Goal: Information Seeking & Learning: Learn about a topic

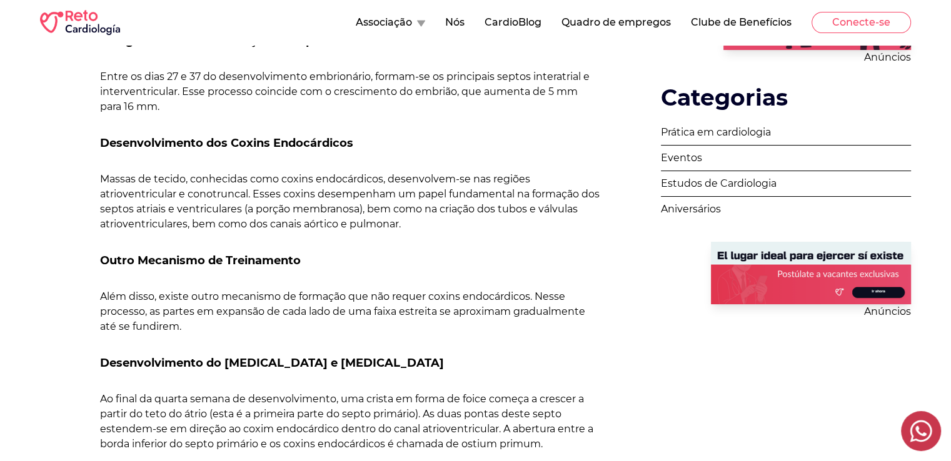
scroll to position [333, 0]
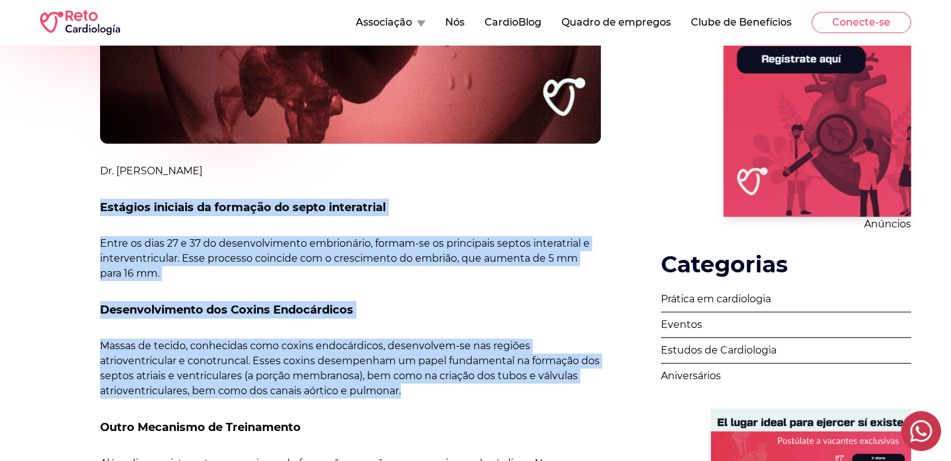
drag, startPoint x: 103, startPoint y: 206, endPoint x: 404, endPoint y: 393, distance: 354.2
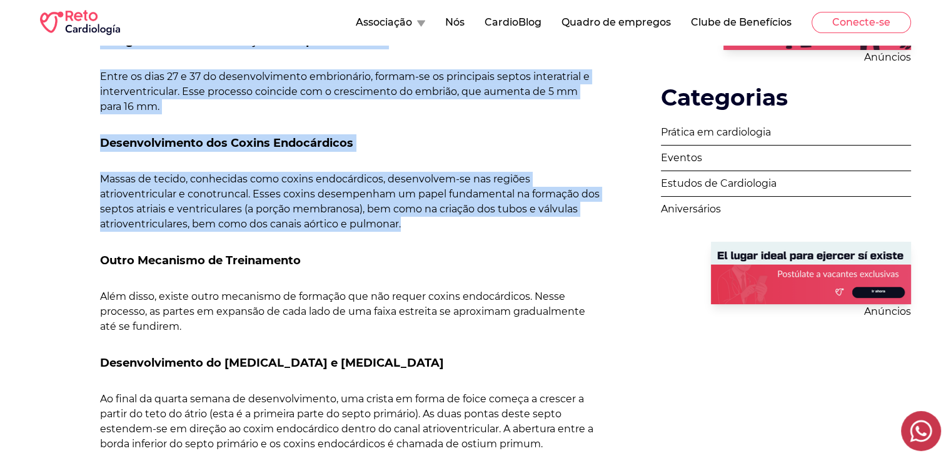
copy div "Estágios iniciais da formação do septo interatrial Entre os dias 27 e 37 do des…"
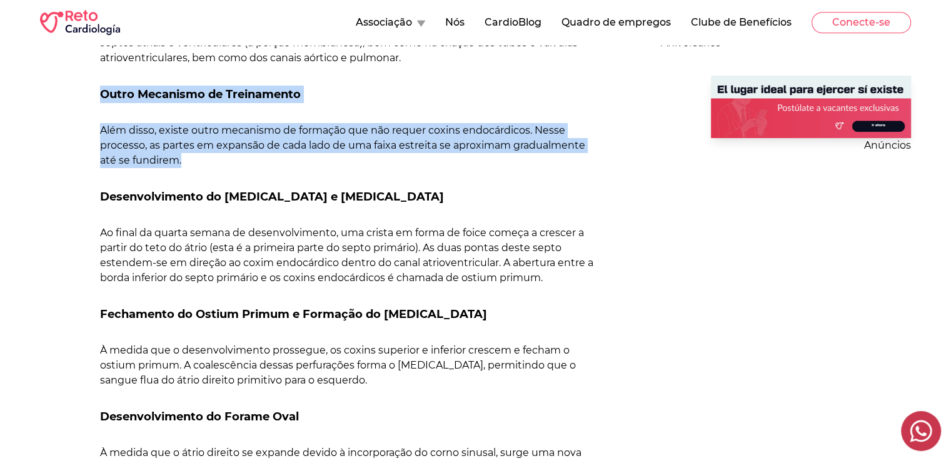
drag, startPoint x: 103, startPoint y: 91, endPoint x: 213, endPoint y: 165, distance: 132.8
click at [213, 166] on div "Dr. [PERSON_NAME] Estágios iniciais da formação do septo interatrial Entre os d…" at bounding box center [350, 406] width 501 height 1150
copy div "Outro Mecanismo de Treinamento Além disso, existe outro mecanismo de formação q…"
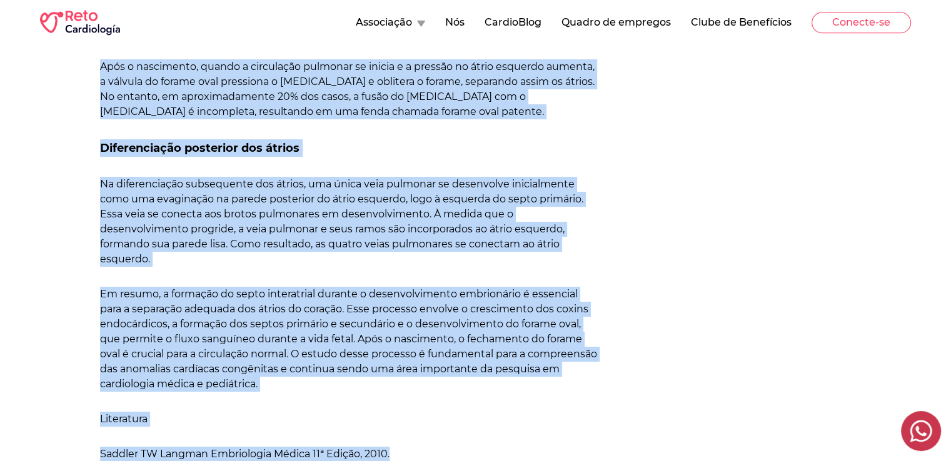
scroll to position [1303, 0]
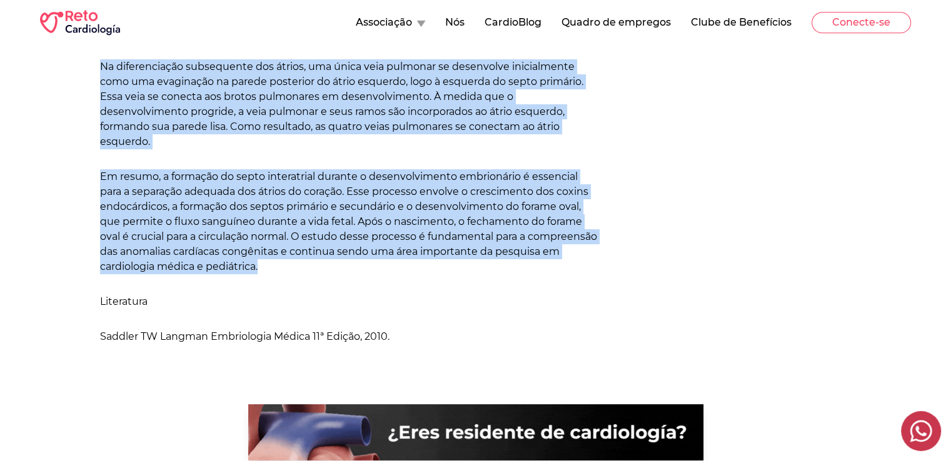
drag, startPoint x: 103, startPoint y: 359, endPoint x: 335, endPoint y: 249, distance: 257.2
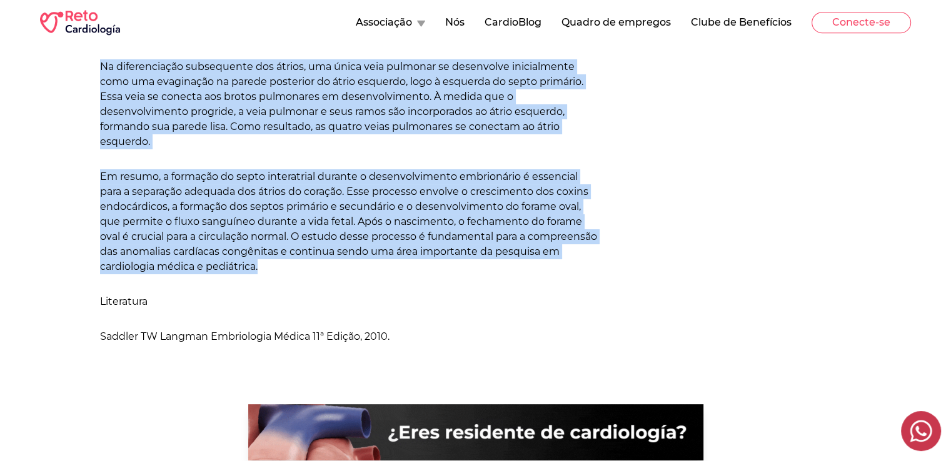
scroll to position [1136, 0]
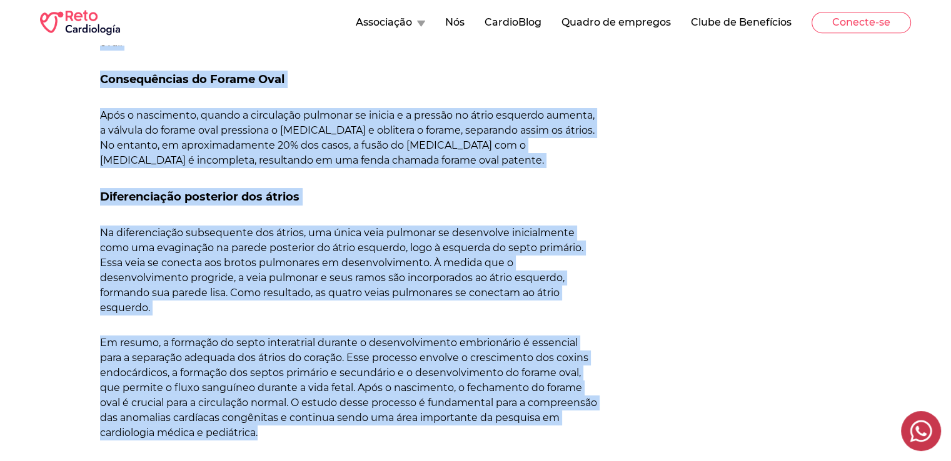
copy div "Loremipsumdolor si Ametco Adipis e Seddoe Temporin Ut labor et dolore magnaa en…"
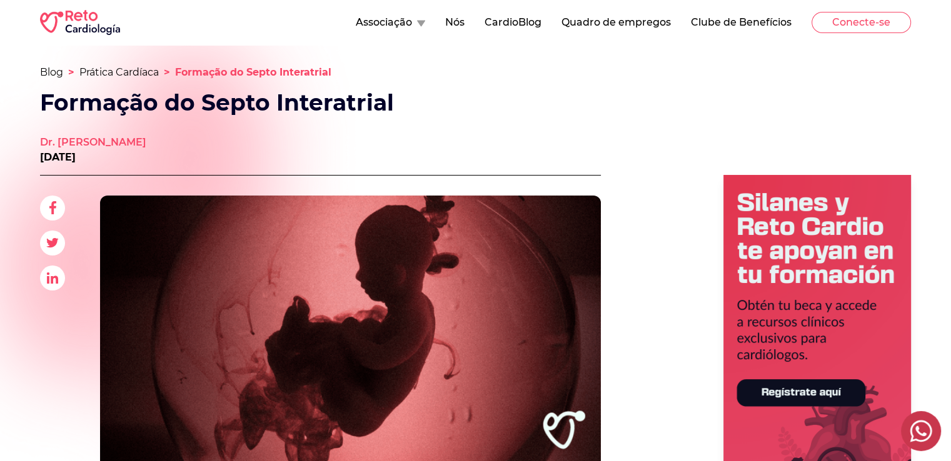
scroll to position [333, 0]
